Goal: Task Accomplishment & Management: Manage account settings

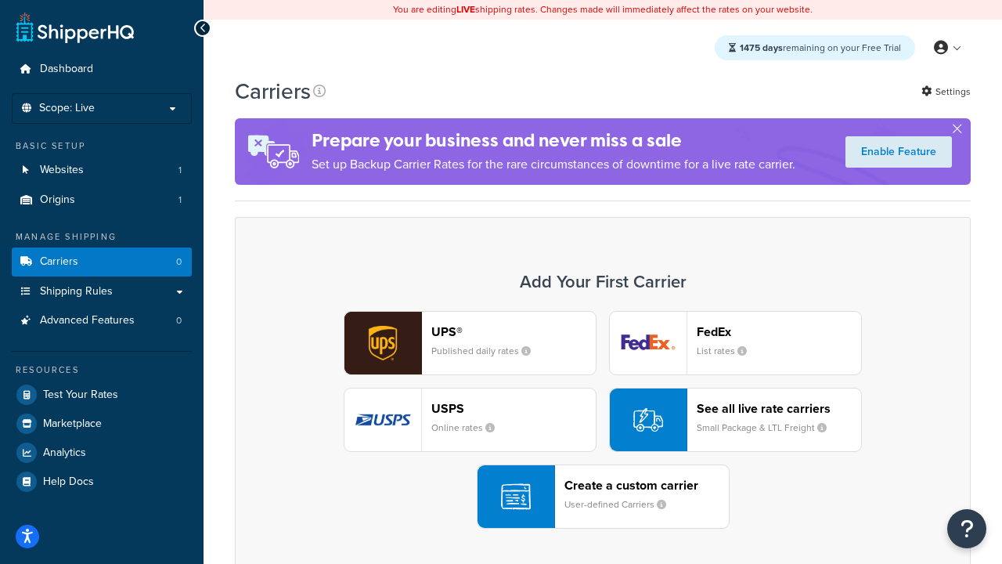
click at [603, 420] on div "UPS® Published daily rates FedEx List rates USPS Online rates See all live rate…" at bounding box center [602, 420] width 703 height 218
click at [779, 332] on header "FedEx" at bounding box center [779, 331] width 164 height 15
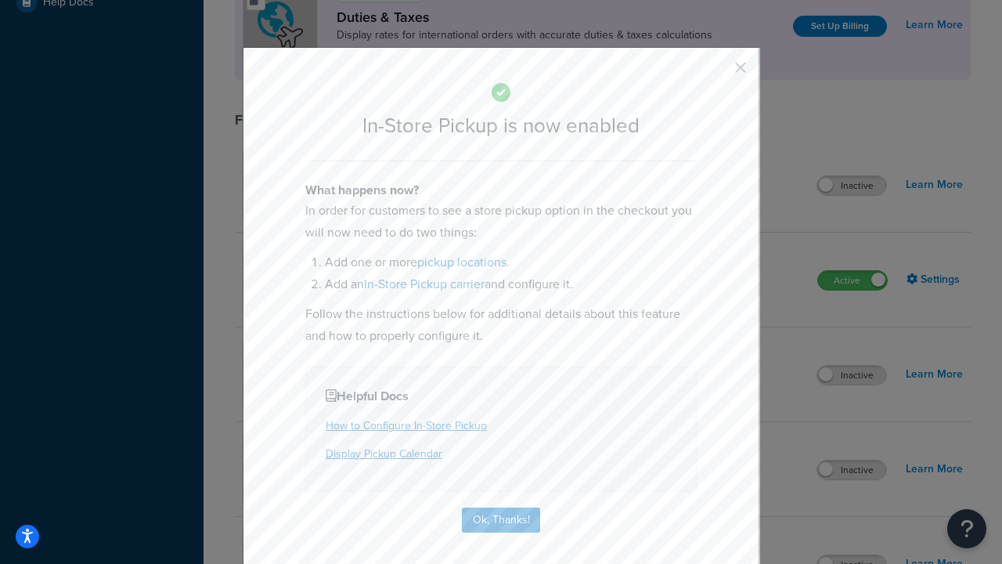
click at [717, 73] on button "button" at bounding box center [717, 73] width 4 height 4
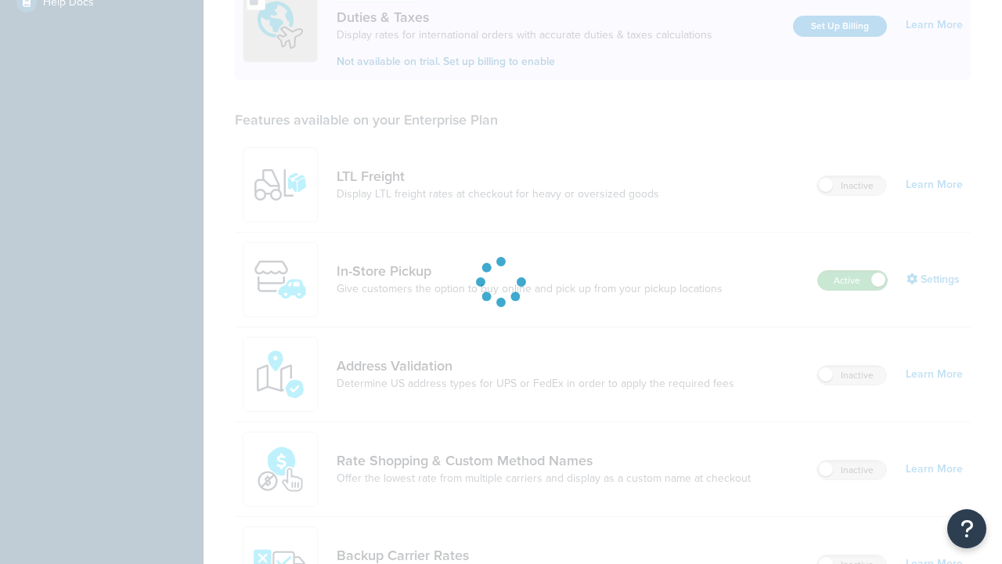
click at [852, 271] on label "Active" at bounding box center [852, 280] width 69 height 19
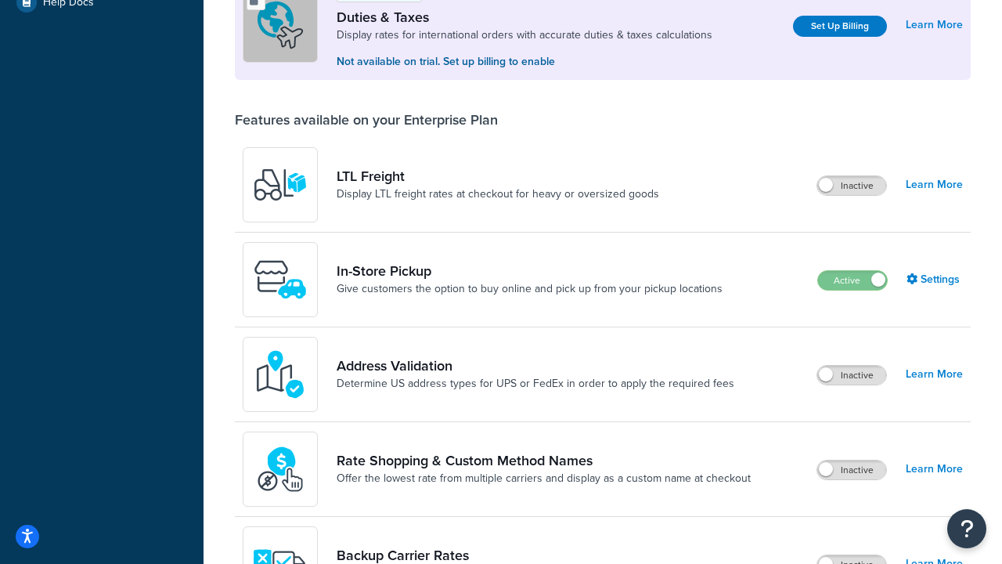
scroll to position [781, 0]
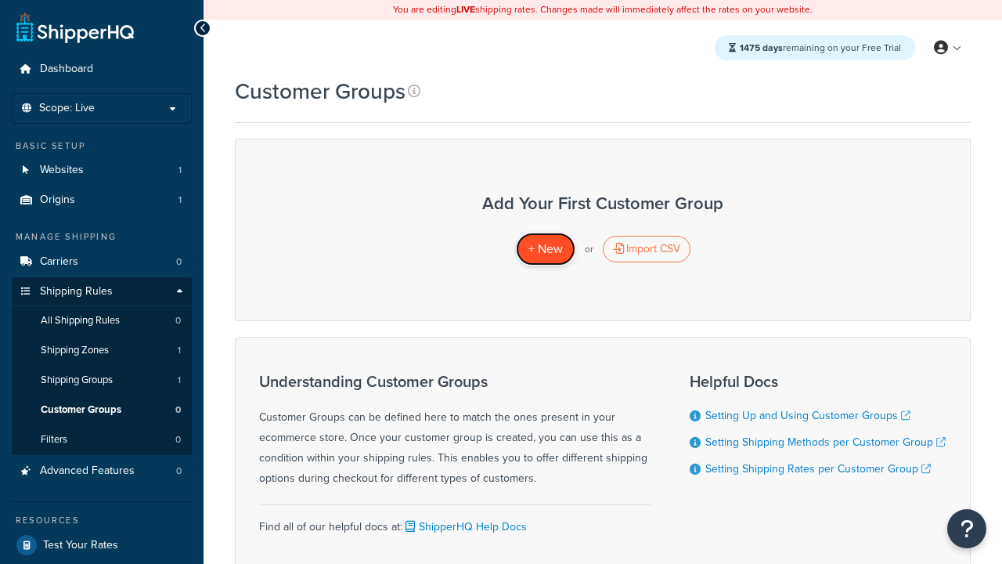
click at [545, 250] on span "+ New" at bounding box center [545, 249] width 34 height 18
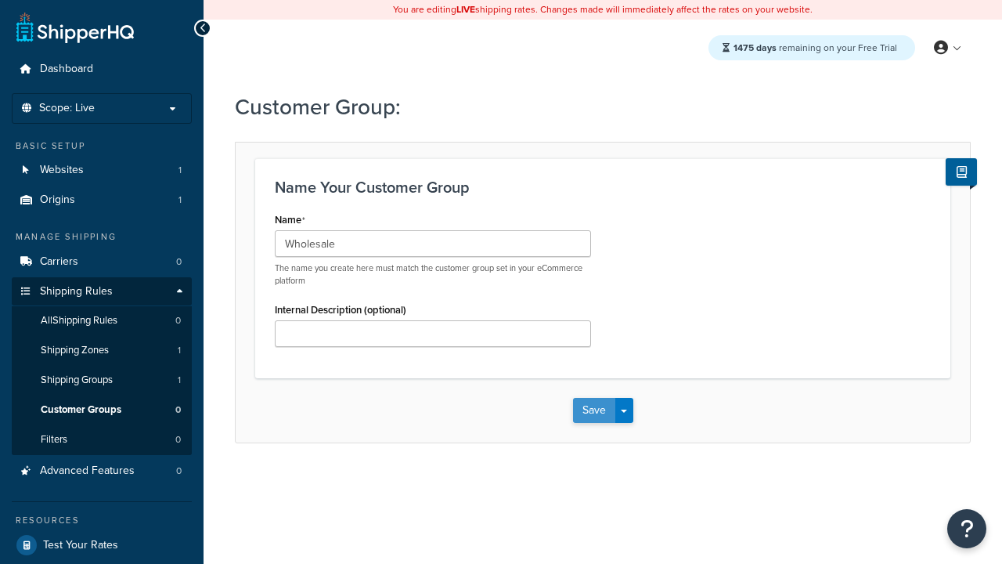
type input "Wholesale"
click at [593, 411] on button "Save" at bounding box center [594, 410] width 42 height 25
type input "Retail"
click at [593, 411] on button "Save" at bounding box center [594, 410] width 42 height 25
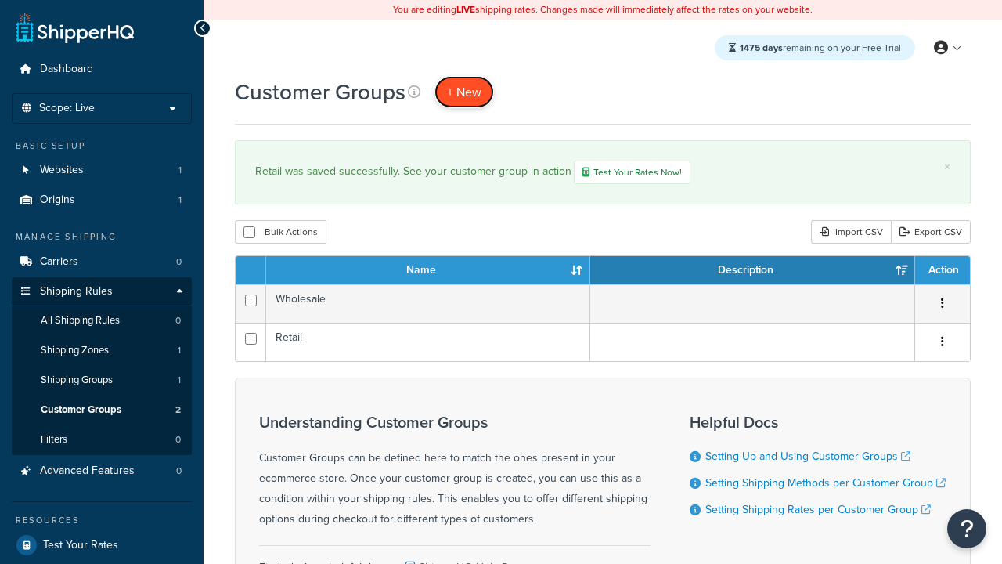
click at [464, 92] on span "+ New" at bounding box center [464, 92] width 34 height 18
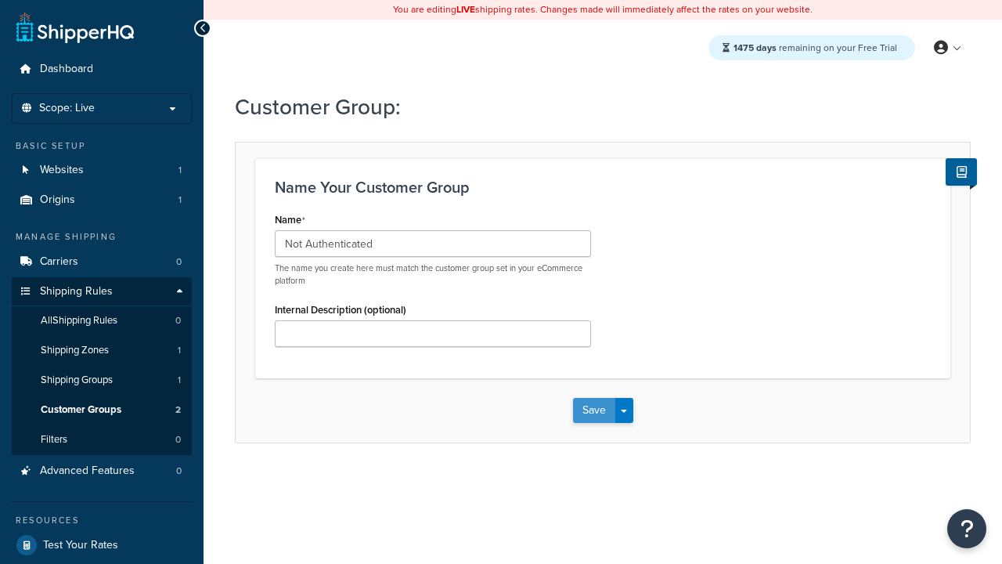
type input "Not Authenticated"
click at [593, 411] on button "Save" at bounding box center [594, 410] width 42 height 25
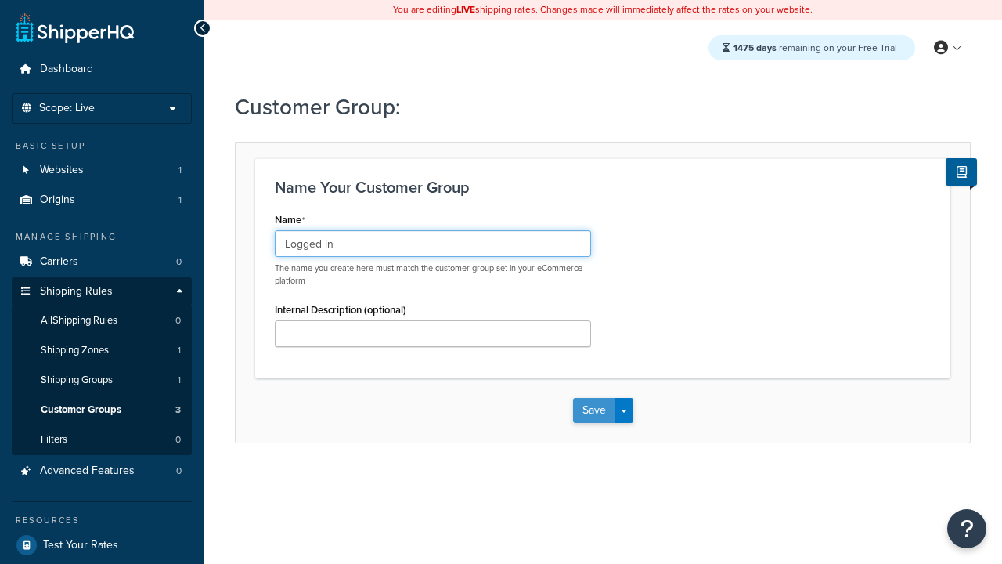
type input "Logged in"
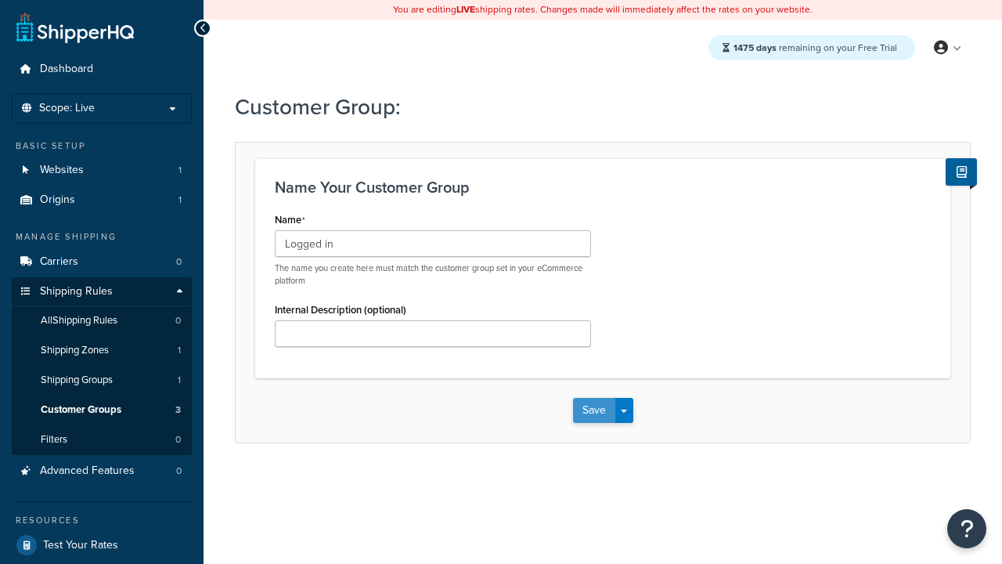
click at [593, 411] on button "Save" at bounding box center [594, 410] width 42 height 25
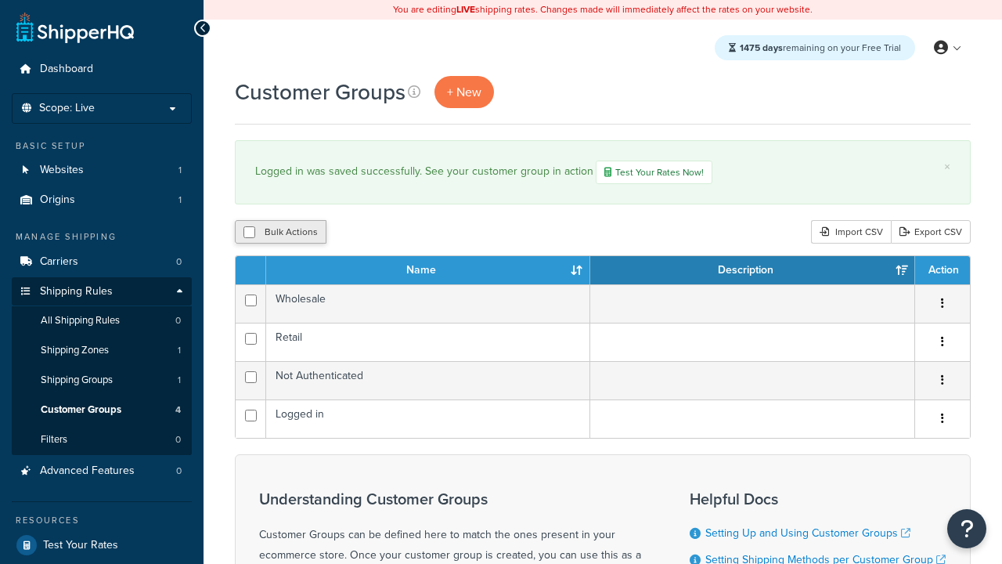
click at [280, 234] on button "Bulk Actions" at bounding box center [281, 231] width 92 height 23
checkbox input "true"
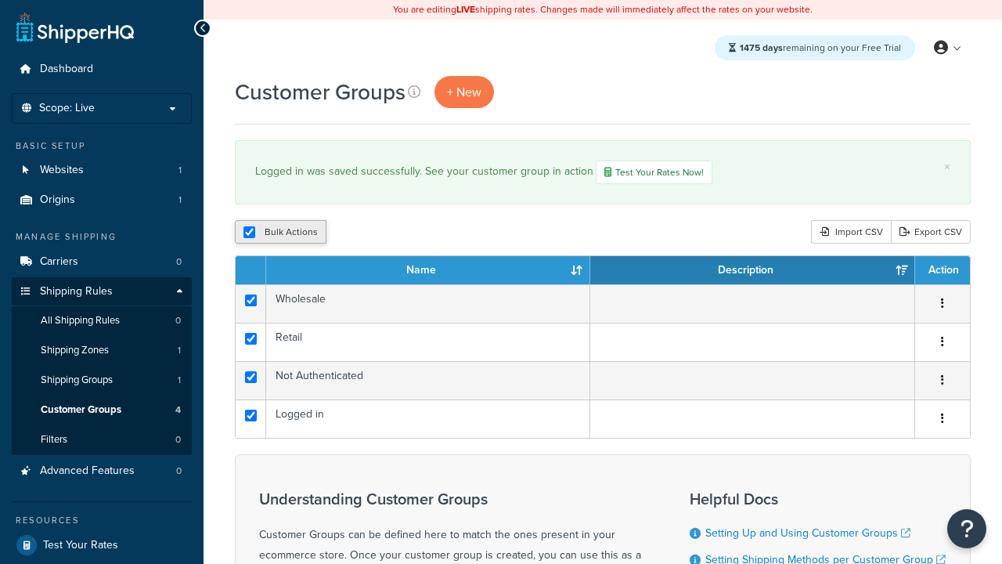
checkbox input "true"
click at [0, 0] on button "Duplicate" at bounding box center [0, 0] width 0 height 0
